Goal: Information Seeking & Learning: Compare options

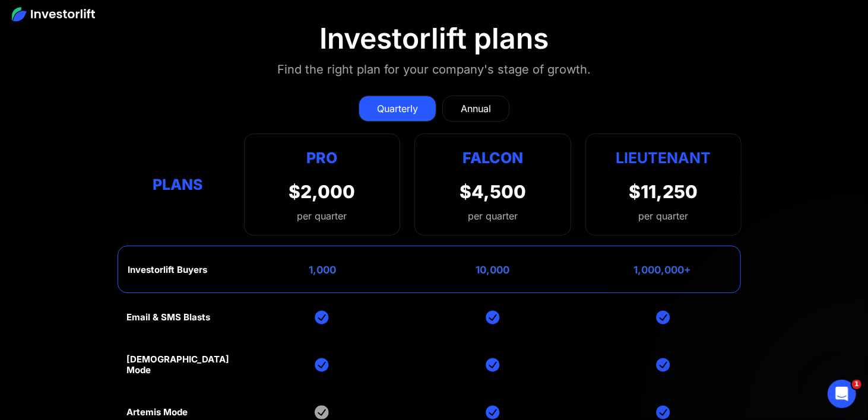
scroll to position [5223, 0]
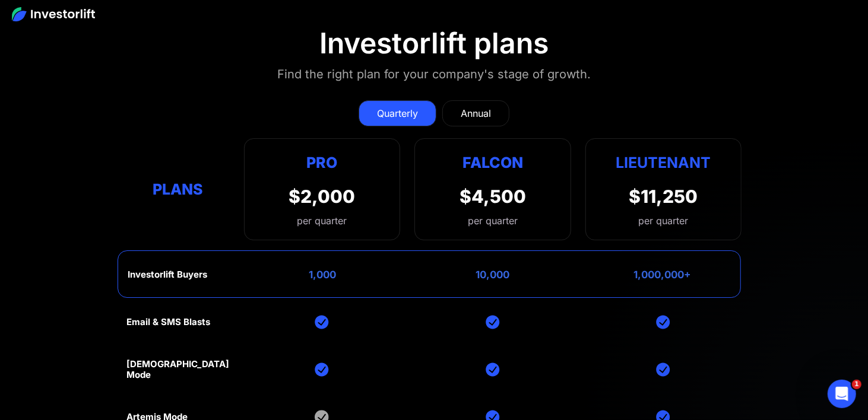
drag, startPoint x: 469, startPoint y: 89, endPoint x: 437, endPoint y: 91, distance: 31.5
click at [469, 106] on div "Annual" at bounding box center [476, 113] width 30 height 14
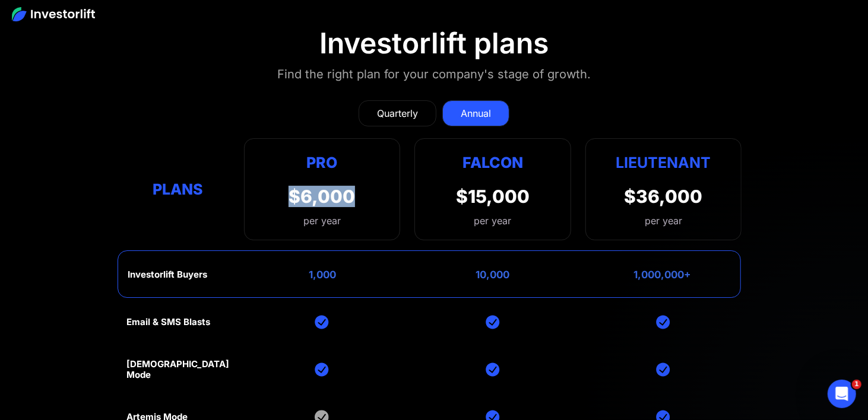
drag, startPoint x: 291, startPoint y: 163, endPoint x: 376, endPoint y: 169, distance: 85.7
click at [376, 169] on div "Pro $6,000 per year Pro Falcon Ltnt. Users 3 10 Unltd Buyer Limit 100k 500k Unl…" at bounding box center [322, 189] width 157 height 102
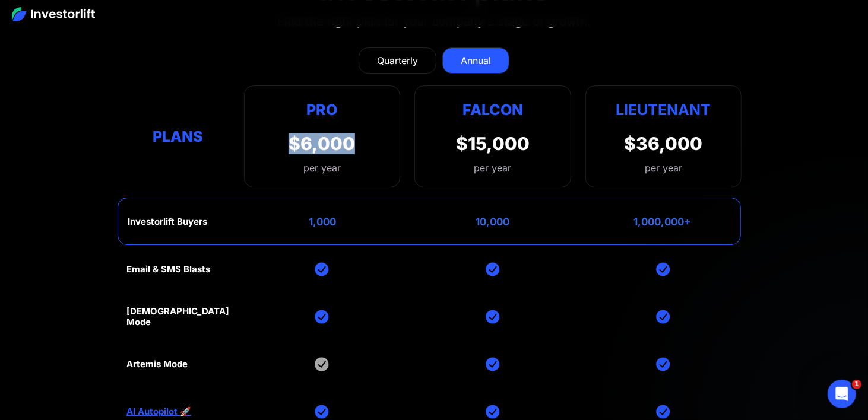
scroll to position [5282, 0]
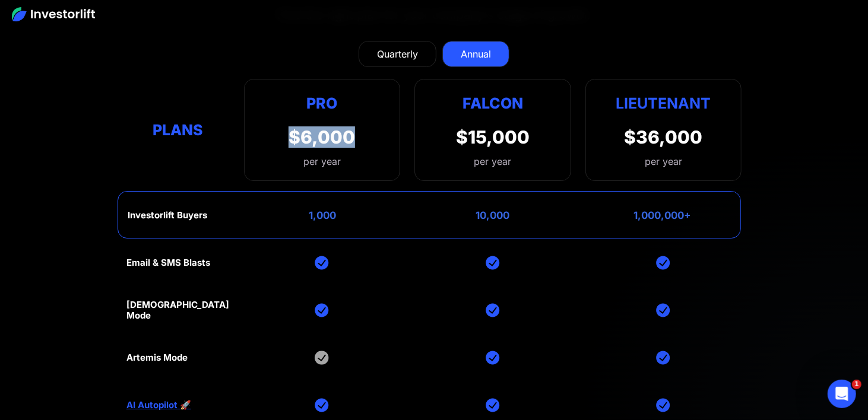
click at [290, 126] on div "$6,000" at bounding box center [321, 136] width 66 height 21
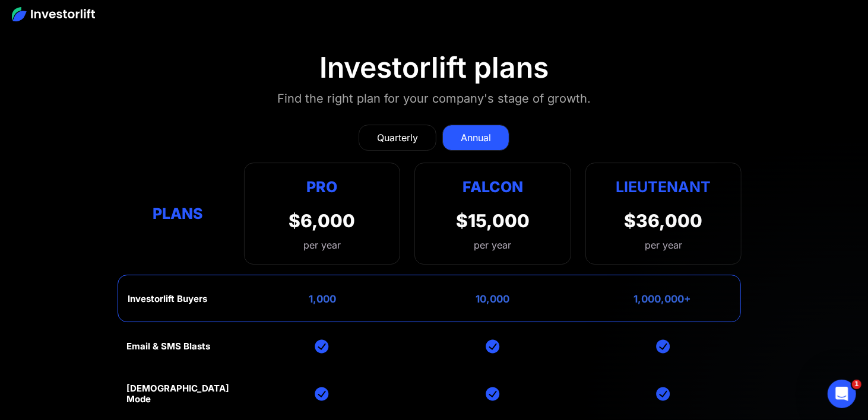
scroll to position [5223, 0]
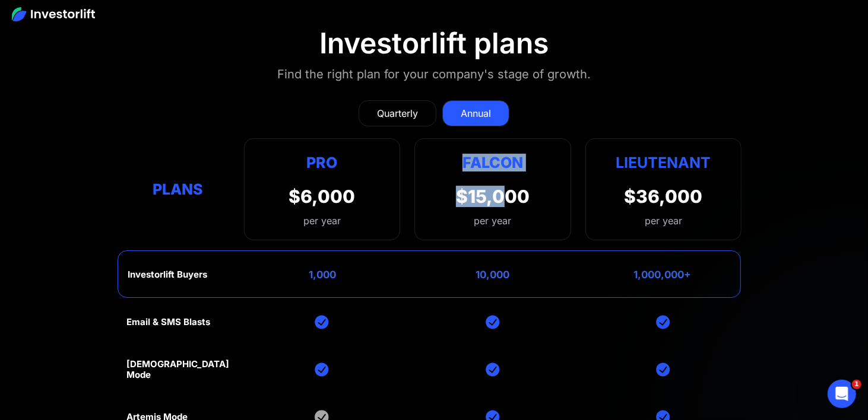
drag, startPoint x: 461, startPoint y: 130, endPoint x: 509, endPoint y: 177, distance: 67.6
click at [509, 177] on div "Falcon $15,000 per year" at bounding box center [492, 189] width 157 height 102
click at [463, 186] on div "$15,000" at bounding box center [493, 196] width 74 height 21
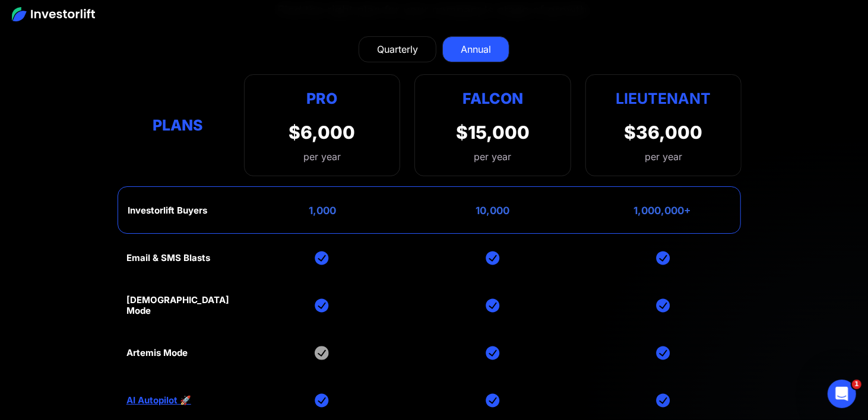
scroll to position [5282, 0]
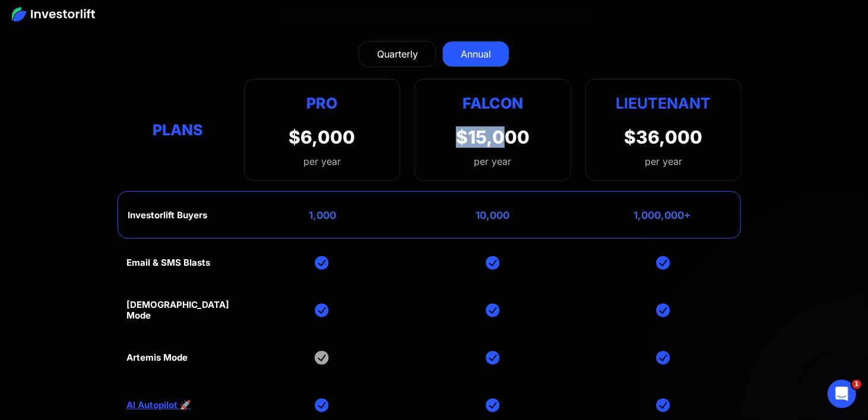
drag, startPoint x: 449, startPoint y: 112, endPoint x: 507, endPoint y: 114, distance: 57.6
click at [504, 114] on div "Falcon $15,000 per year" at bounding box center [492, 130] width 157 height 102
click at [595, 109] on div "Lieutenant $36,000 per year" at bounding box center [663, 130] width 157 height 102
drag, startPoint x: 607, startPoint y: 109, endPoint x: 720, endPoint y: 101, distance: 113.6
click at [720, 101] on div "Lieutenant $36,000 per year" at bounding box center [663, 130] width 157 height 102
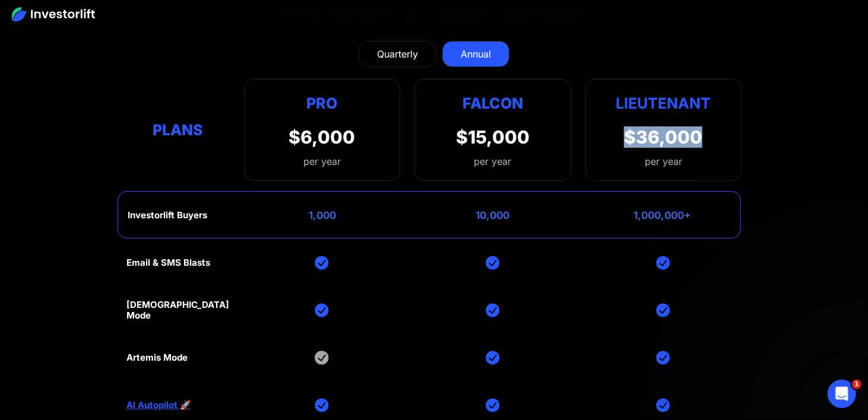
click at [653, 126] on div "$36,000" at bounding box center [663, 136] width 78 height 21
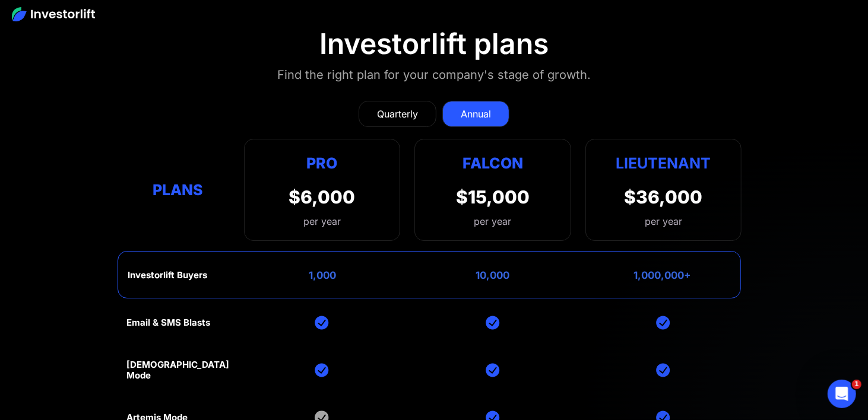
scroll to position [5223, 0]
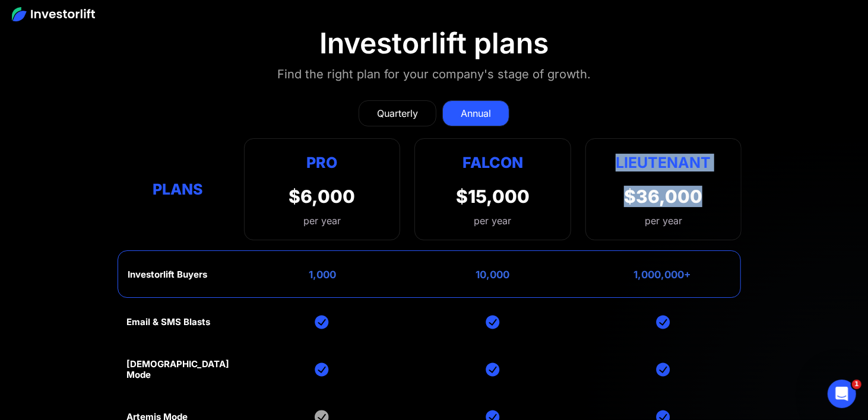
drag, startPoint x: 627, startPoint y: 137, endPoint x: 701, endPoint y: 195, distance: 94.6
click at [701, 195] on div "Lieutenant $36,000 per year" at bounding box center [663, 189] width 157 height 102
click at [696, 189] on div "$36,000 per year" at bounding box center [663, 207] width 78 height 42
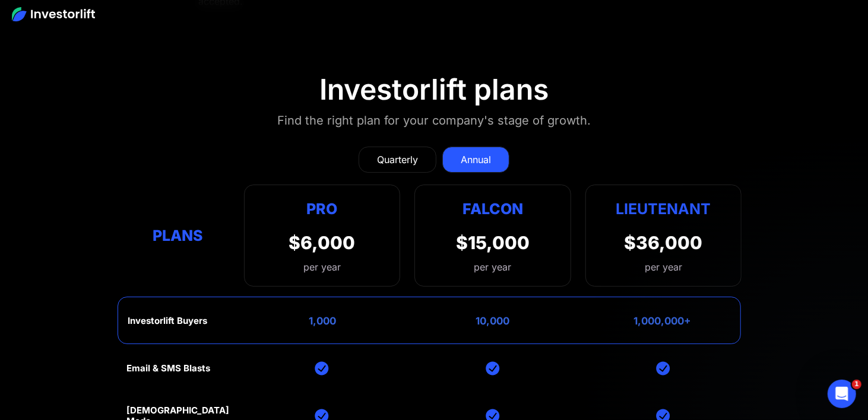
scroll to position [5164, 0]
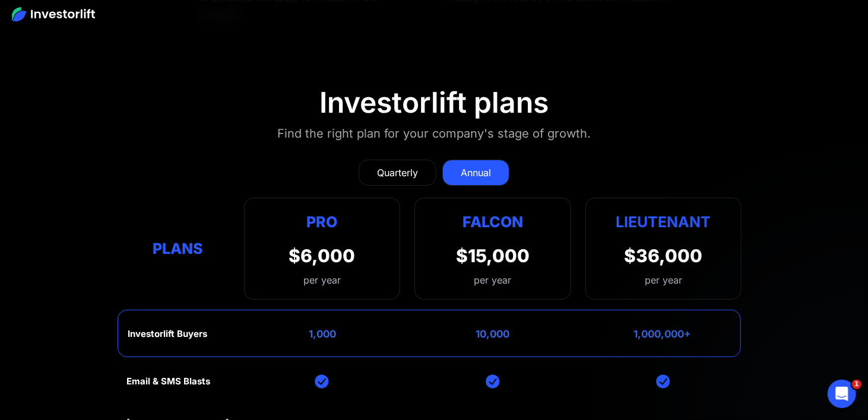
click at [589, 198] on div "Lieutenant $36,000 per year" at bounding box center [663, 249] width 157 height 102
click at [376, 160] on link "Quarterly" at bounding box center [397, 173] width 78 height 26
